Goal: Transaction & Acquisition: Book appointment/travel/reservation

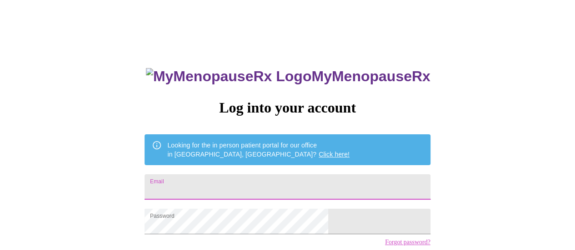
click at [276, 189] on input "Email" at bounding box center [286, 186] width 285 height 25
type input "[EMAIL_ADDRESS][DOMAIN_NAME]"
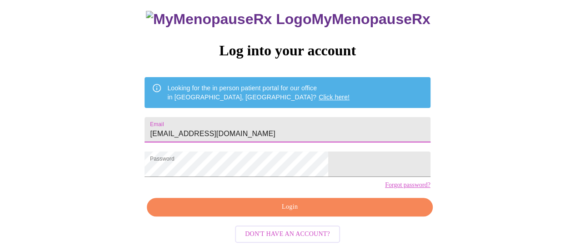
scroll to position [69, 0]
click at [282, 205] on span "Login" at bounding box center [289, 207] width 264 height 11
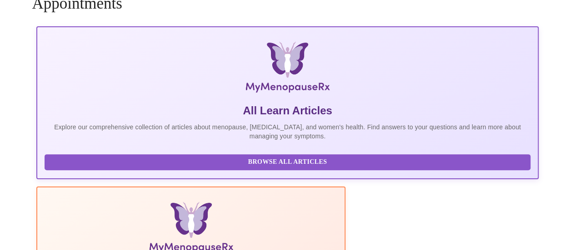
scroll to position [69, 0]
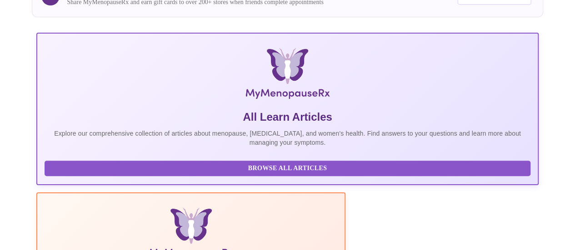
scroll to position [0, 0]
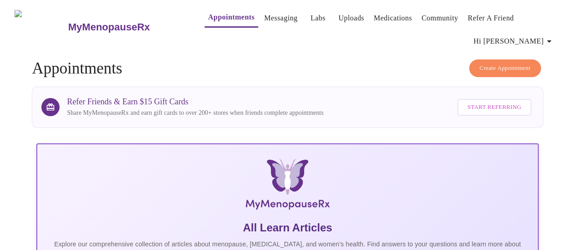
click at [491, 63] on span "Create Appointment" at bounding box center [504, 68] width 51 height 10
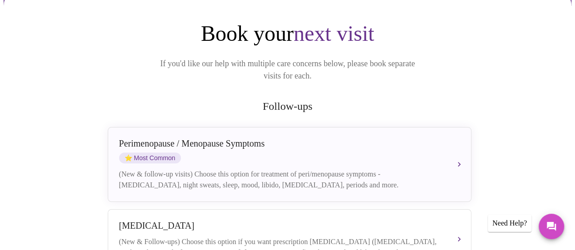
scroll to position [116, 0]
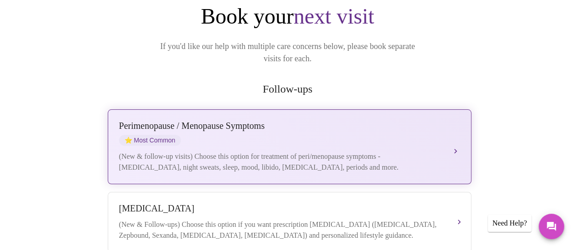
click at [386, 151] on div "(New & follow-up visits) Choose this option for treatment of peri/menopause sym…" at bounding box center [280, 162] width 322 height 22
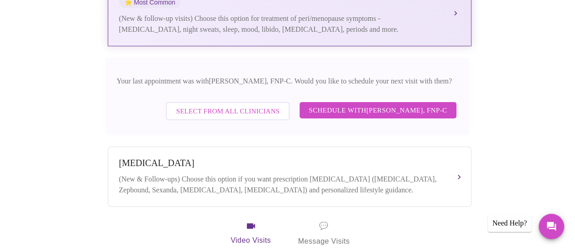
scroll to position [260, 0]
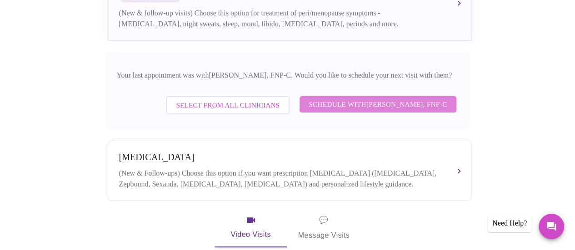
click at [371, 99] on span "Schedule with [PERSON_NAME], FNP-C" at bounding box center [377, 105] width 138 height 12
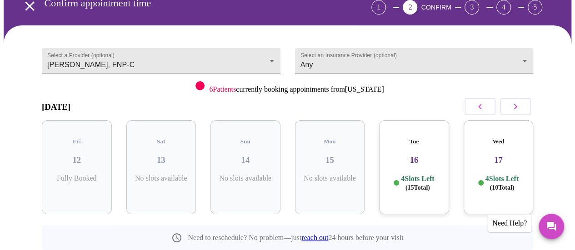
scroll to position [54, 0]
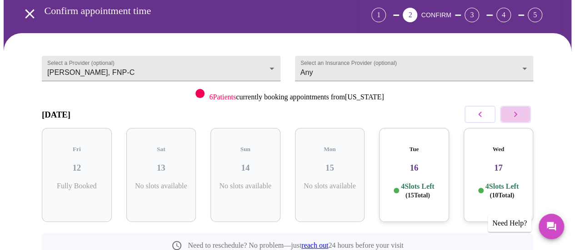
click at [528, 106] on button "button" at bounding box center [515, 114] width 31 height 17
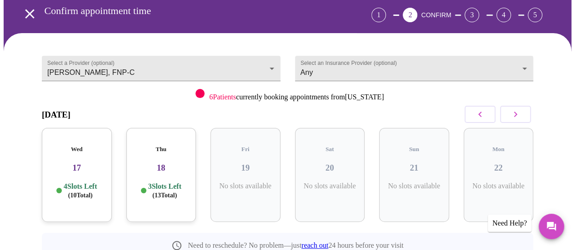
click at [528, 106] on button "button" at bounding box center [515, 114] width 31 height 17
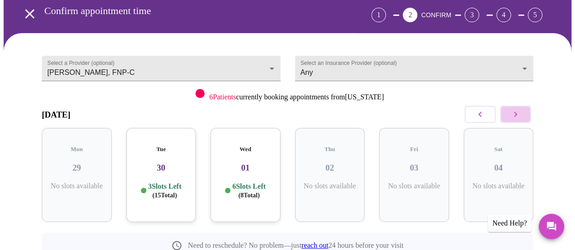
click at [528, 106] on button "button" at bounding box center [515, 114] width 31 height 17
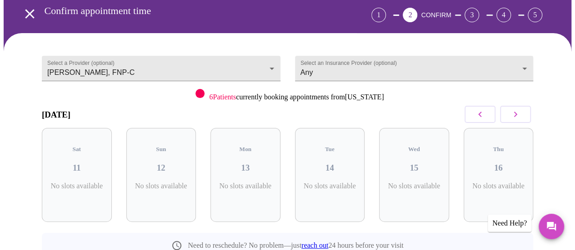
click at [528, 106] on button "button" at bounding box center [515, 114] width 31 height 17
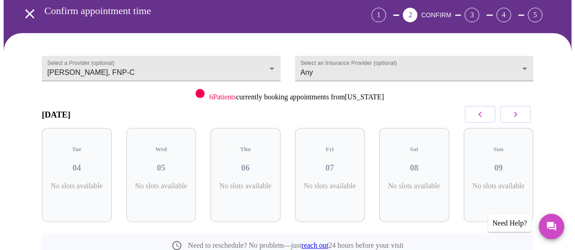
click at [528, 106] on button "button" at bounding box center [515, 114] width 31 height 17
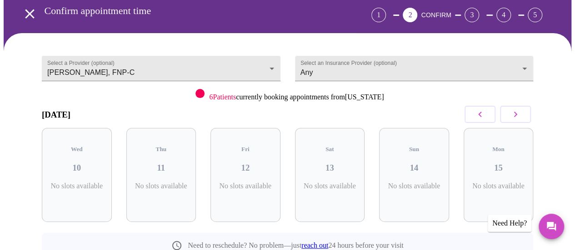
click at [528, 106] on button "button" at bounding box center [515, 114] width 31 height 17
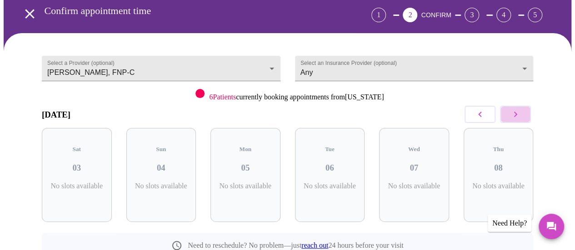
click at [528, 106] on button "button" at bounding box center [515, 114] width 31 height 17
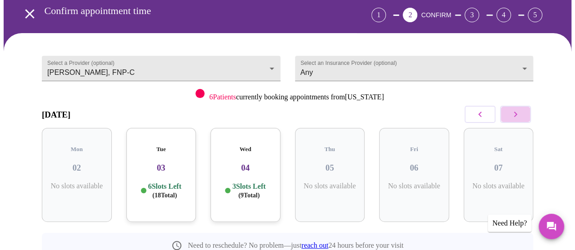
click at [528, 106] on button "button" at bounding box center [515, 114] width 31 height 17
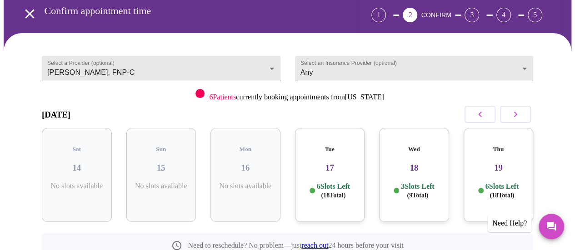
click at [342, 163] on h3 "17" at bounding box center [329, 168] width 55 height 10
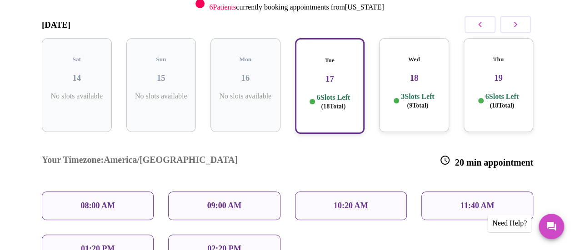
scroll to position [152, 0]
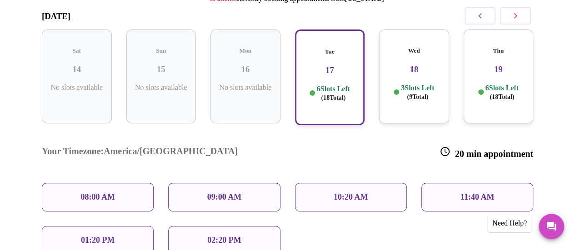
click at [407, 60] on div "Wed 18 3 Slots Left ( 9 Total)" at bounding box center [414, 77] width 70 height 94
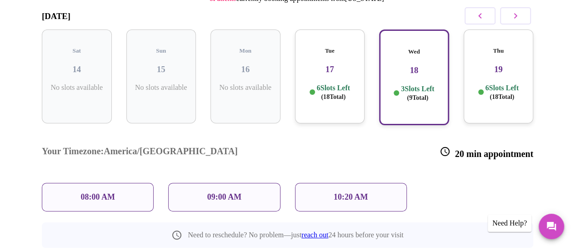
click at [501, 64] on h3 "19" at bounding box center [498, 69] width 55 height 10
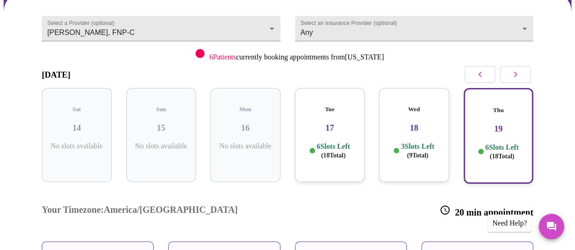
scroll to position [93, 0]
click at [516, 69] on icon "button" at bounding box center [515, 74] width 11 height 11
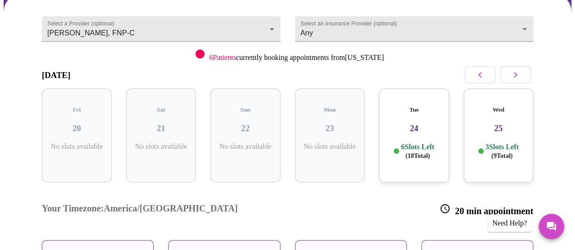
click at [429, 124] on h3 "24" at bounding box center [413, 129] width 55 height 10
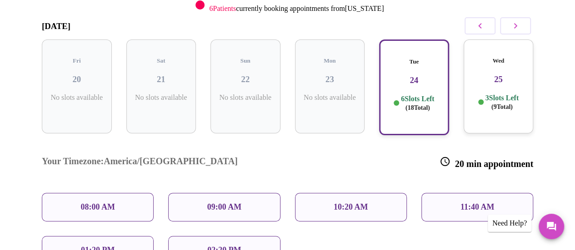
scroll to position [196, 0]
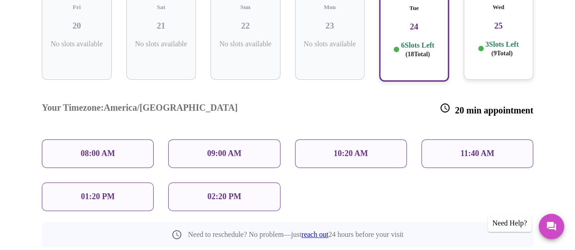
click at [509, 17] on div "Wed 25 3 Slots Left ( 9 Total)" at bounding box center [498, 33] width 70 height 94
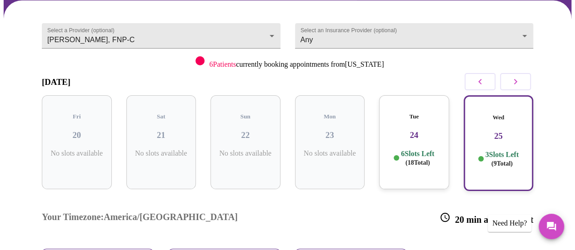
scroll to position [84, 0]
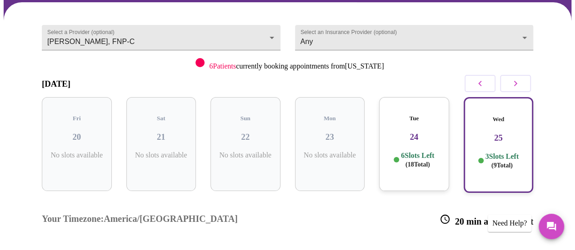
click at [517, 81] on icon "button" at bounding box center [515, 83] width 3 height 5
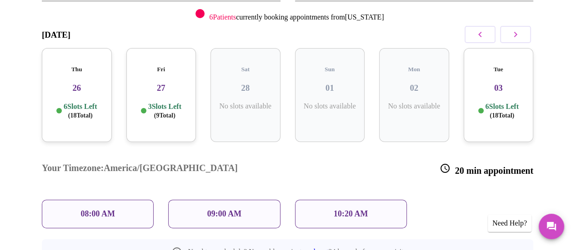
scroll to position [142, 0]
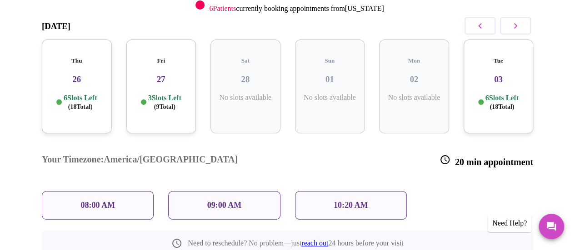
click at [72, 74] on h3 "26" at bounding box center [76, 79] width 55 height 10
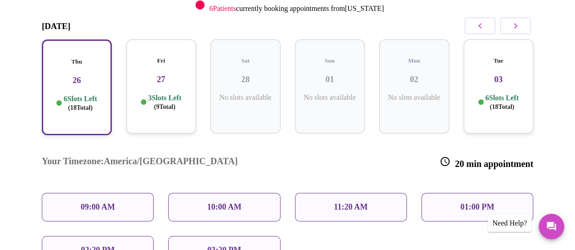
click at [151, 74] on h3 "27" at bounding box center [161, 79] width 55 height 10
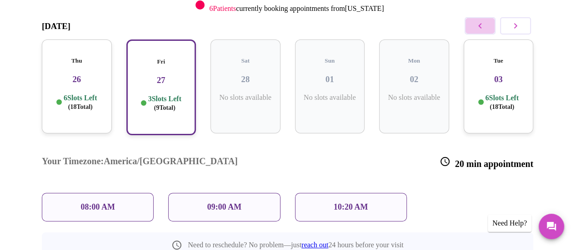
click at [480, 20] on icon "button" at bounding box center [479, 25] width 11 height 11
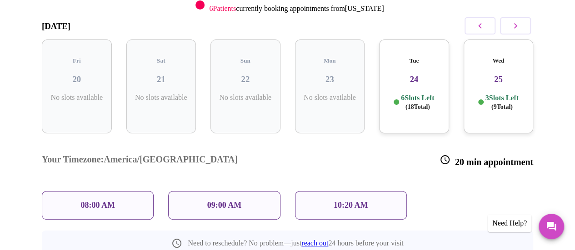
click at [480, 20] on icon "button" at bounding box center [479, 25] width 11 height 11
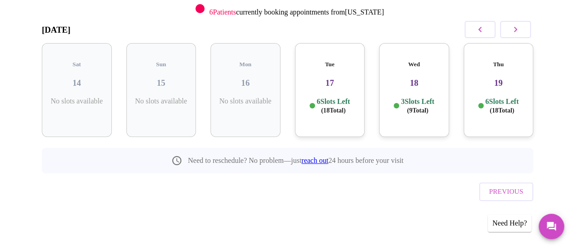
scroll to position [106, 0]
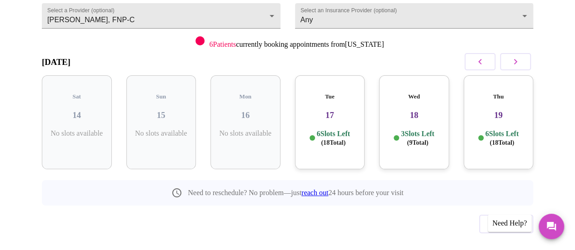
click at [333, 129] on p "6 Slots Left ( 18 Total)" at bounding box center [333, 138] width 33 height 18
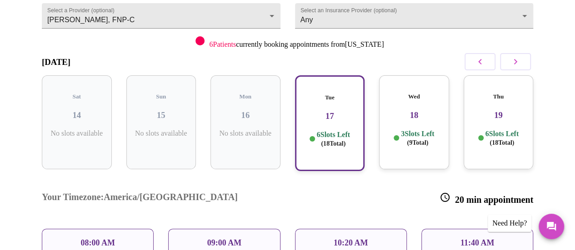
click at [422, 110] on h3 "18" at bounding box center [413, 115] width 55 height 10
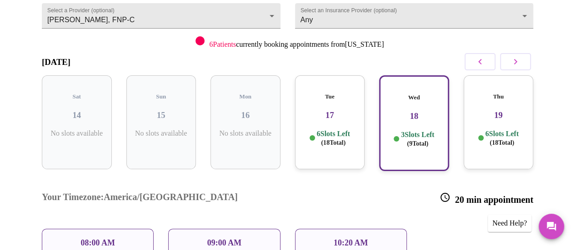
click at [482, 110] on h3 "19" at bounding box center [498, 115] width 55 height 10
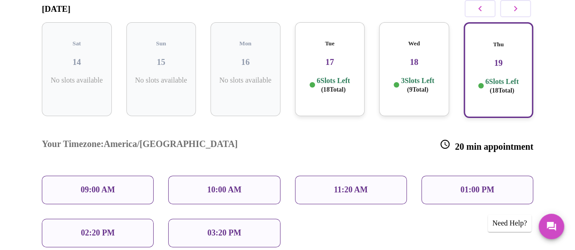
scroll to position [160, 0]
click at [256, 218] on div "03:20 PM" at bounding box center [224, 232] width 112 height 29
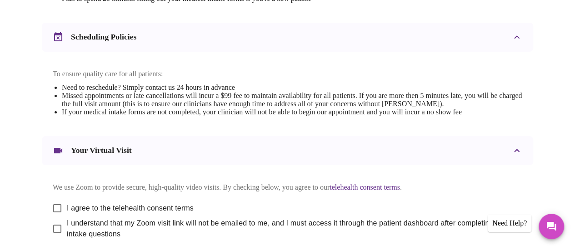
scroll to position [408, 0]
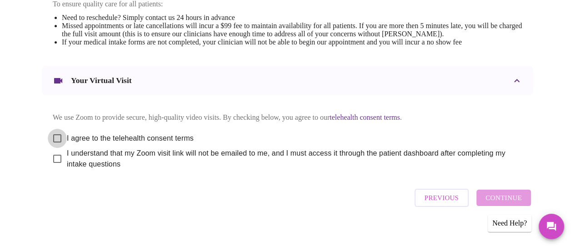
click at [52, 132] on input "I agree to the telehealth consent terms" at bounding box center [57, 138] width 19 height 19
checkbox input "true"
click at [53, 155] on input "I understand that my Zoom visit link will not be emailed to me, and I must acce…" at bounding box center [57, 158] width 19 height 19
checkbox input "true"
click at [511, 192] on span "Continue" at bounding box center [503, 198] width 36 height 12
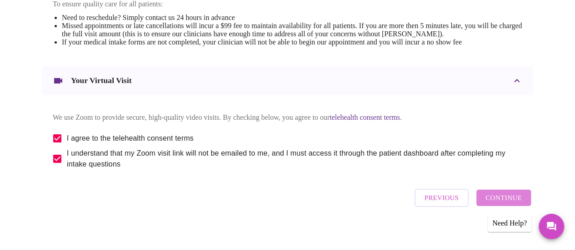
scroll to position [136, 0]
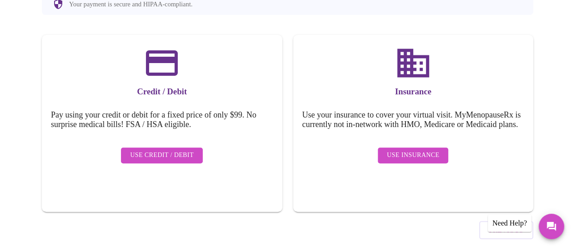
click at [399, 150] on span "Use Insurance" at bounding box center [413, 155] width 52 height 11
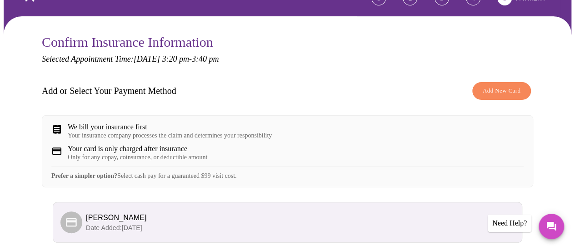
scroll to position [144, 0]
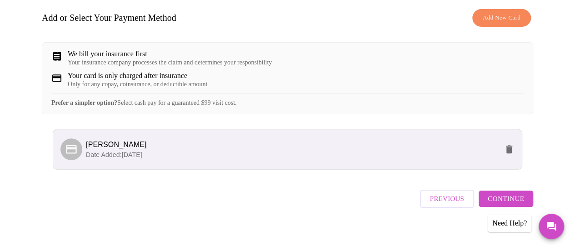
click at [497, 193] on span "Continue" at bounding box center [505, 199] width 36 height 12
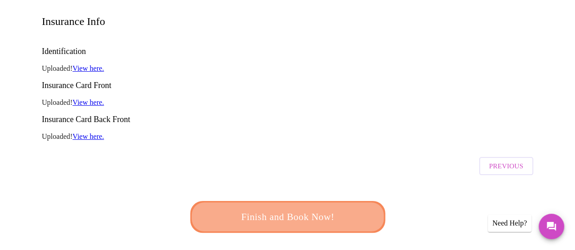
click at [325, 201] on button "Finish and Book Now!" at bounding box center [287, 217] width 195 height 32
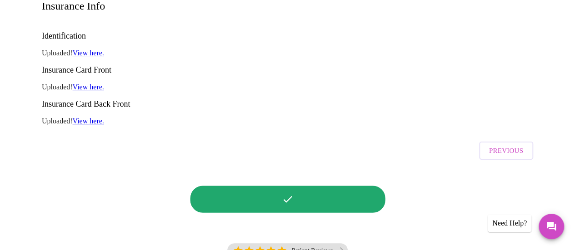
scroll to position [160, 0]
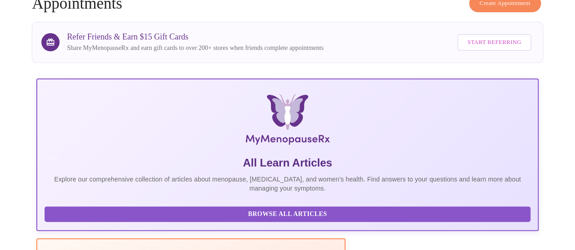
scroll to position [160, 0]
